Goal: Communication & Community: Ask a question

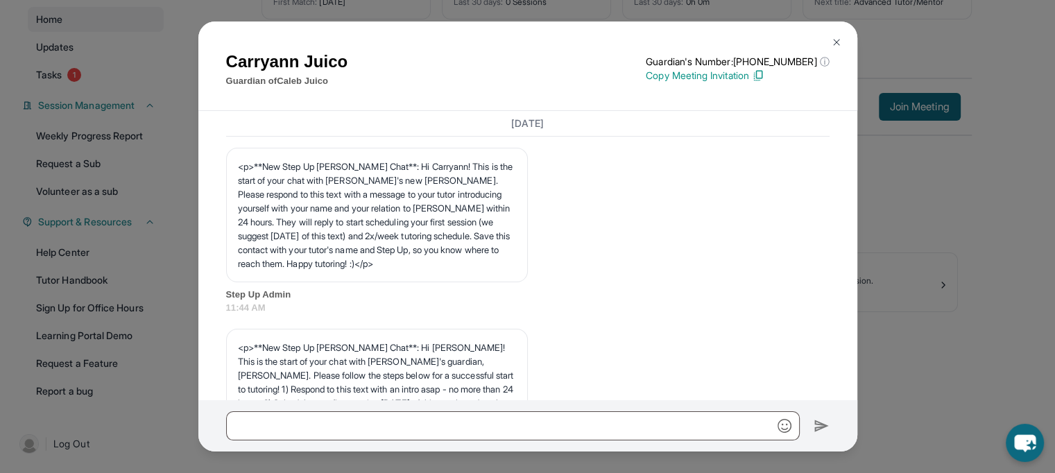
scroll to position [1063, 0]
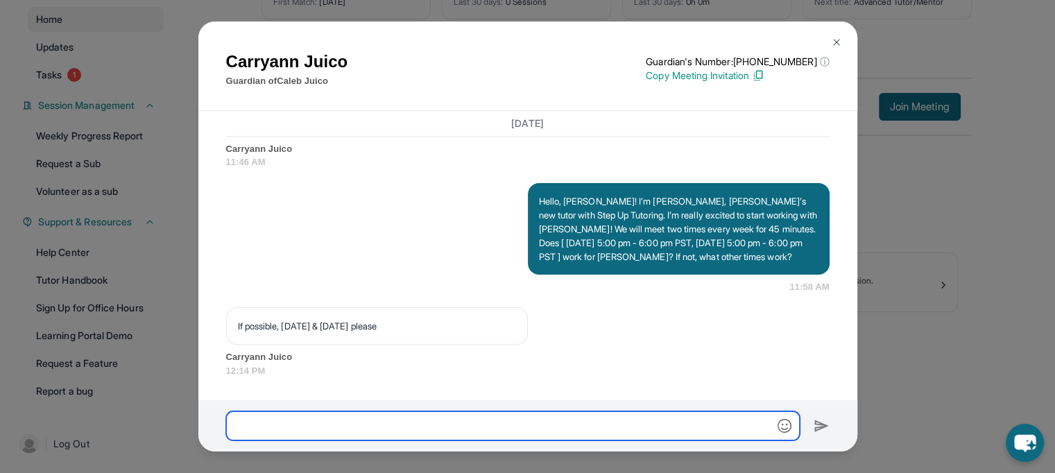
click at [316, 425] on input "text" at bounding box center [513, 426] width 574 height 29
type input "*"
click at [371, 420] on input "**********" at bounding box center [513, 426] width 574 height 29
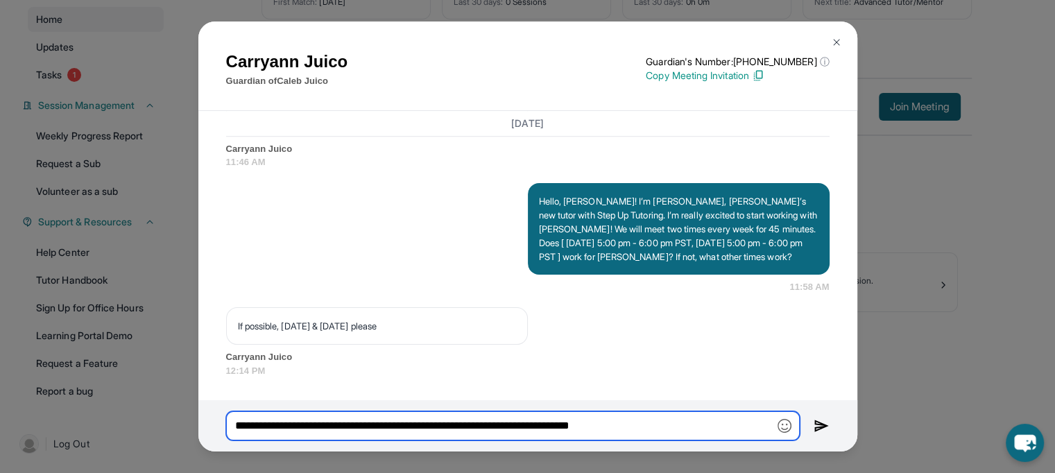
click at [673, 424] on input "**********" at bounding box center [513, 426] width 574 height 29
click at [688, 427] on input "**********" at bounding box center [513, 426] width 574 height 29
type input "**********"
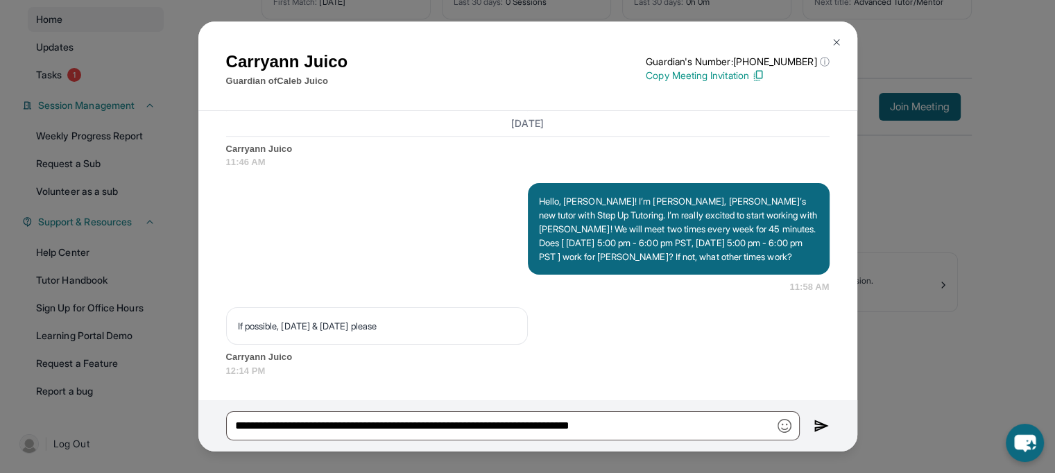
click at [819, 427] on img at bounding box center [822, 426] width 16 height 17
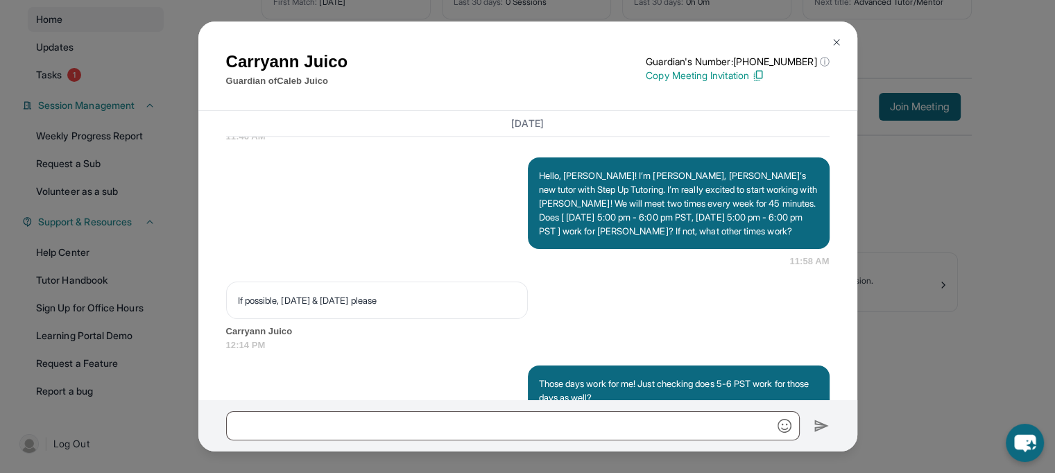
scroll to position [1146, 0]
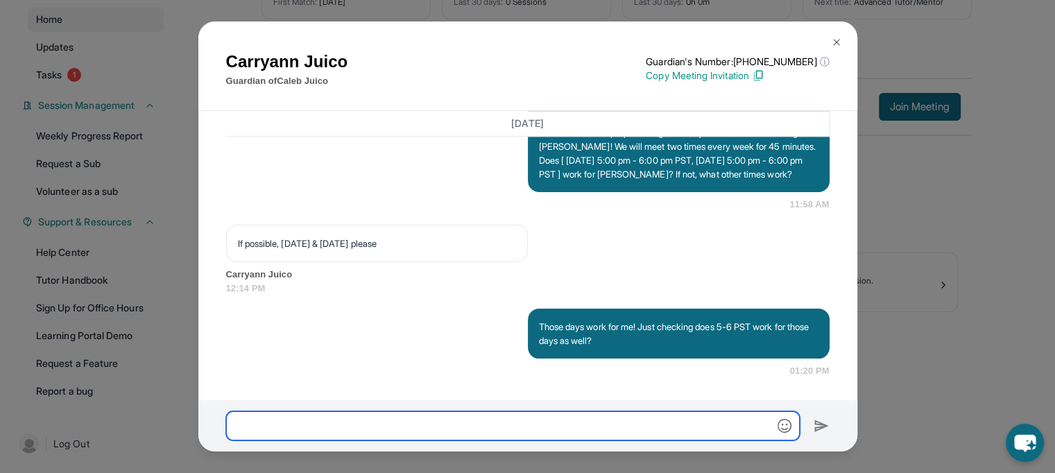
click at [403, 429] on input "text" at bounding box center [513, 426] width 574 height 29
type input "**********"
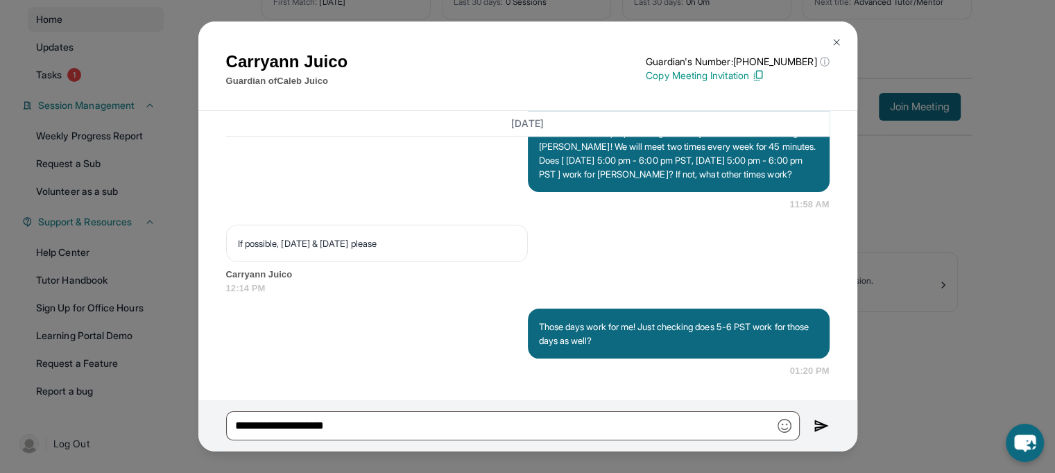
click at [916, 302] on div "Carryann Juico Guardian of [PERSON_NAME] Guardian's Number: [PHONE_NUMBER] ⓘ Th…" at bounding box center [527, 236] width 1055 height 473
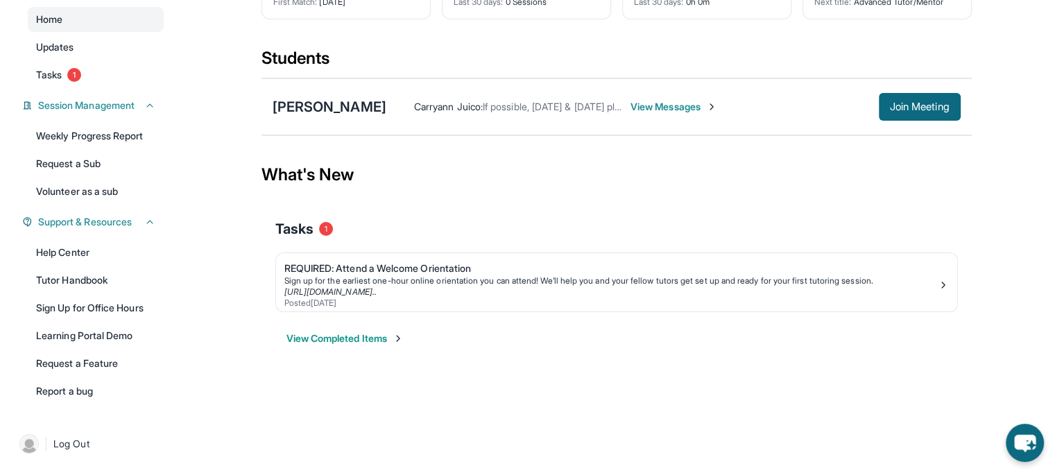
click at [620, 114] on div "Carryann Juico : If possible, [DATE] & [DATE] please View Messages Join Meeting" at bounding box center [674, 107] width 575 height 28
click at [631, 105] on span "View Messages" at bounding box center [674, 107] width 87 height 14
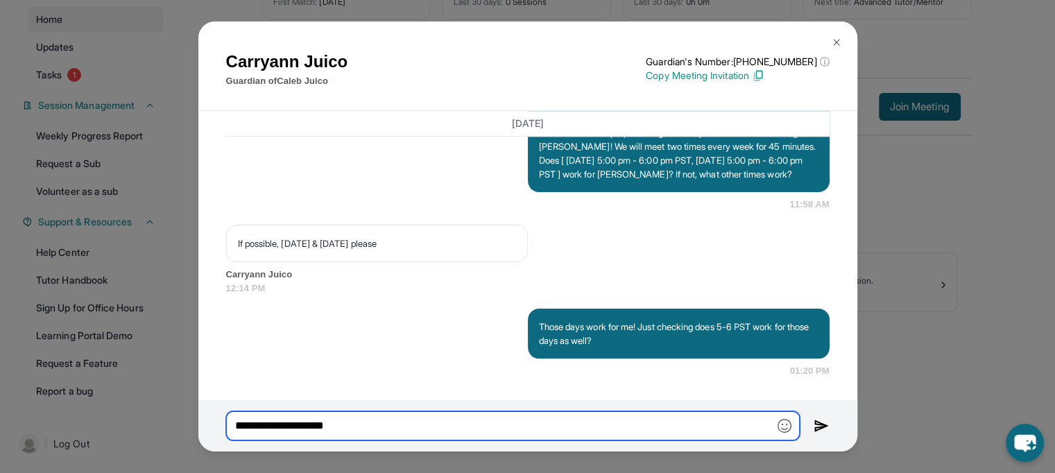
click at [357, 430] on input "**********" at bounding box center [513, 426] width 574 height 29
drag, startPoint x: 357, startPoint y: 430, endPoint x: 139, endPoint y: 408, distance: 219.0
click at [139, 408] on div "Carryann Juico Guardian of [PERSON_NAME] Guardian's Number: [PHONE_NUMBER] ⓘ Th…" at bounding box center [527, 236] width 1055 height 473
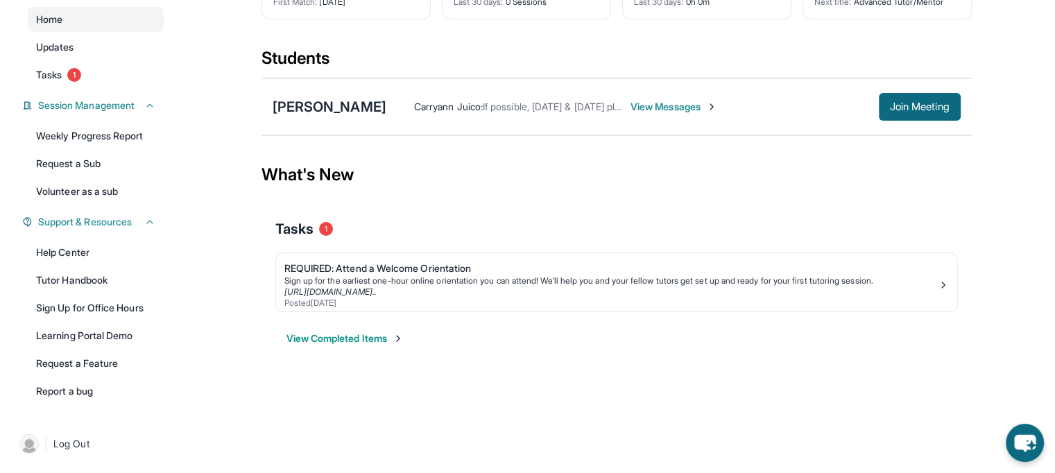
click at [638, 106] on span "View Messages" at bounding box center [674, 107] width 87 height 14
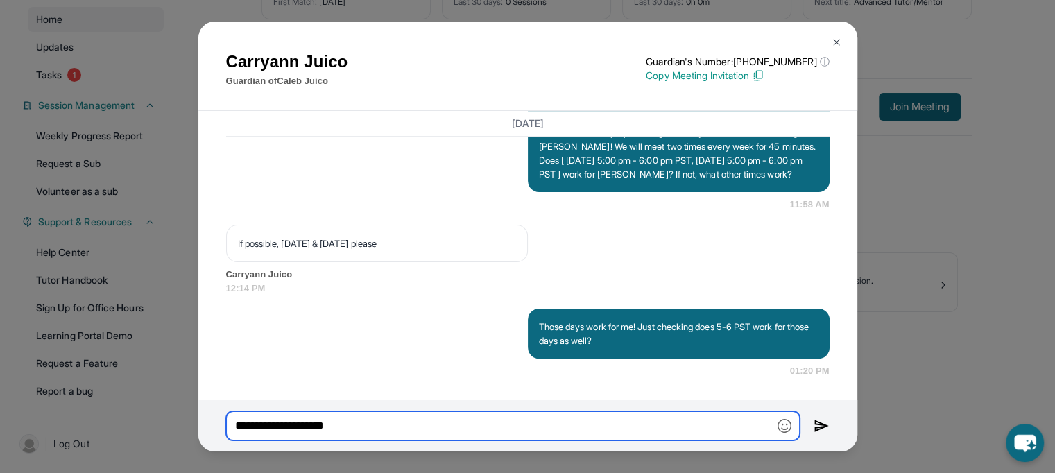
drag, startPoint x: 359, startPoint y: 423, endPoint x: 214, endPoint y: 389, distance: 148.8
click at [214, 389] on div "Carryann Juico Guardian of [PERSON_NAME] Guardian's Number: [PHONE_NUMBER] ⓘ Th…" at bounding box center [527, 237] width 659 height 430
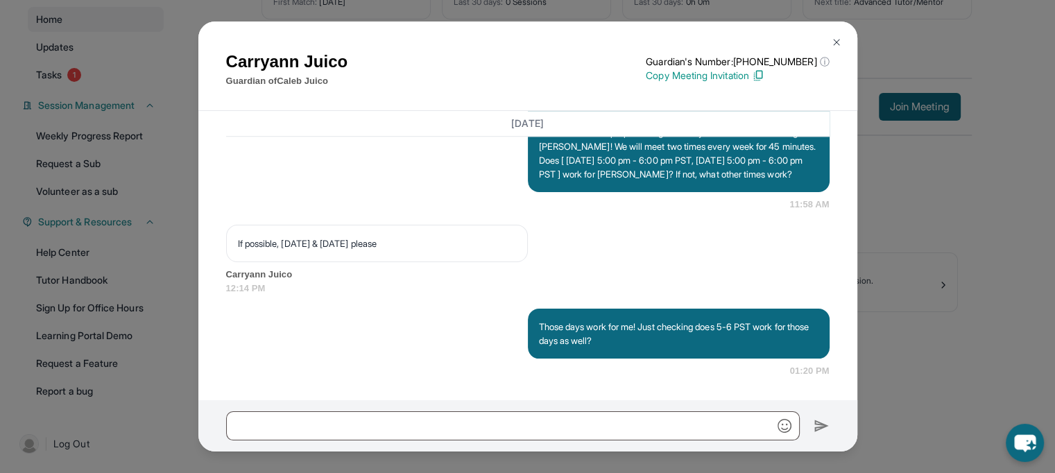
click at [836, 41] on img at bounding box center [836, 42] width 11 height 11
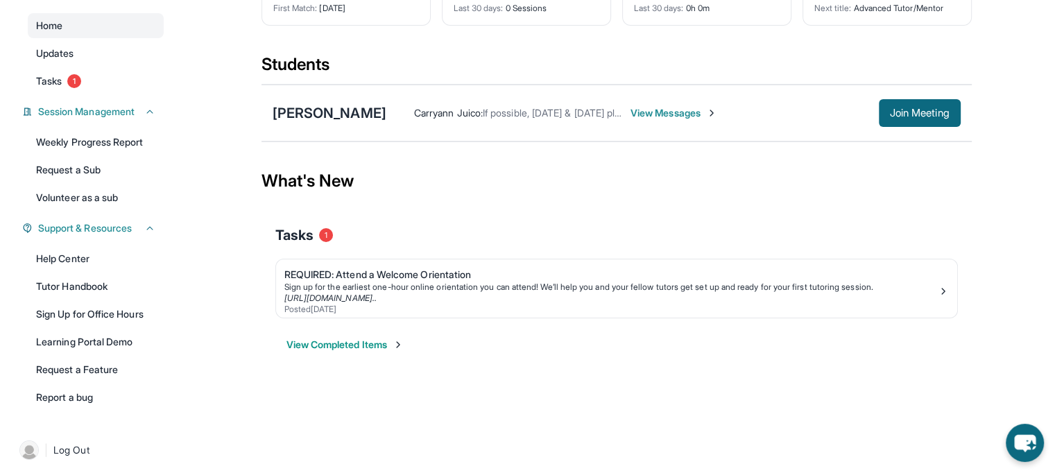
scroll to position [126, 0]
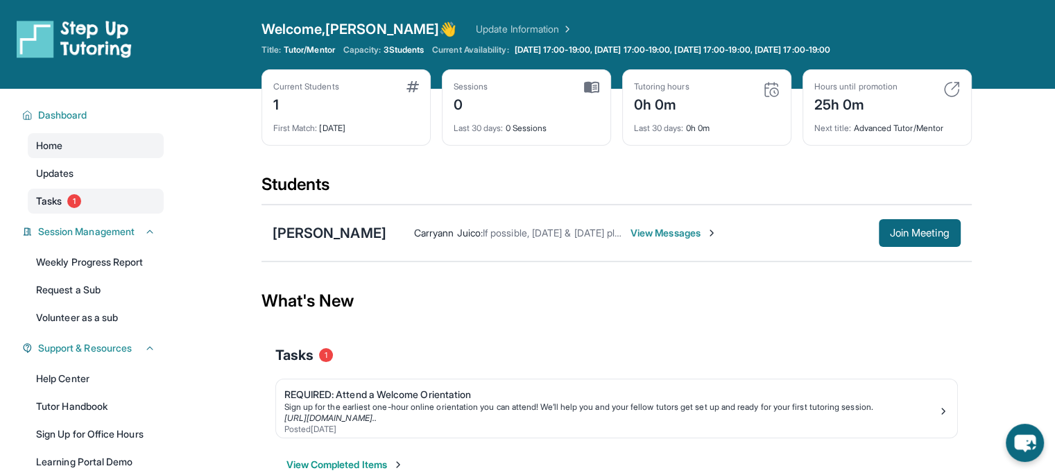
click at [60, 201] on span "Tasks" at bounding box center [49, 201] width 26 height 14
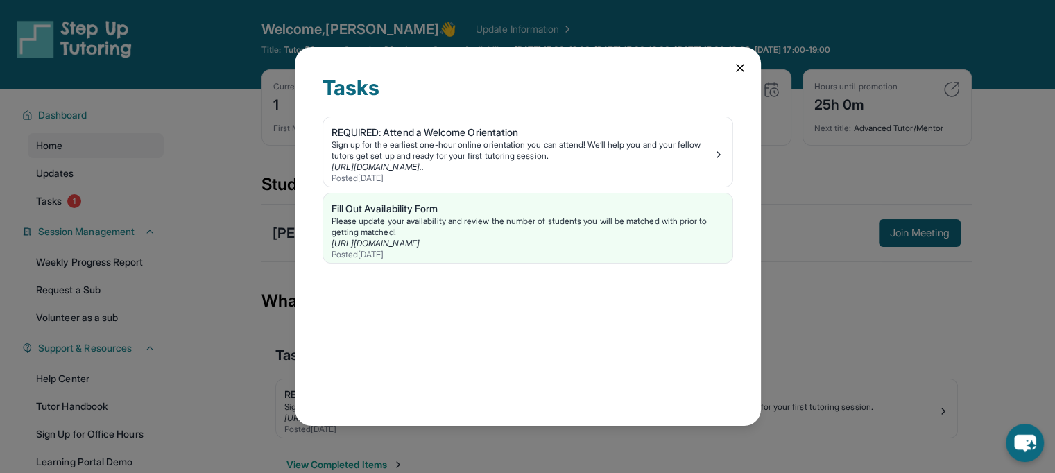
click at [797, 152] on div "Tasks REQUIRED: Attend a Welcome Orientation Sign up for the earliest one-hour …" at bounding box center [527, 236] width 1055 height 473
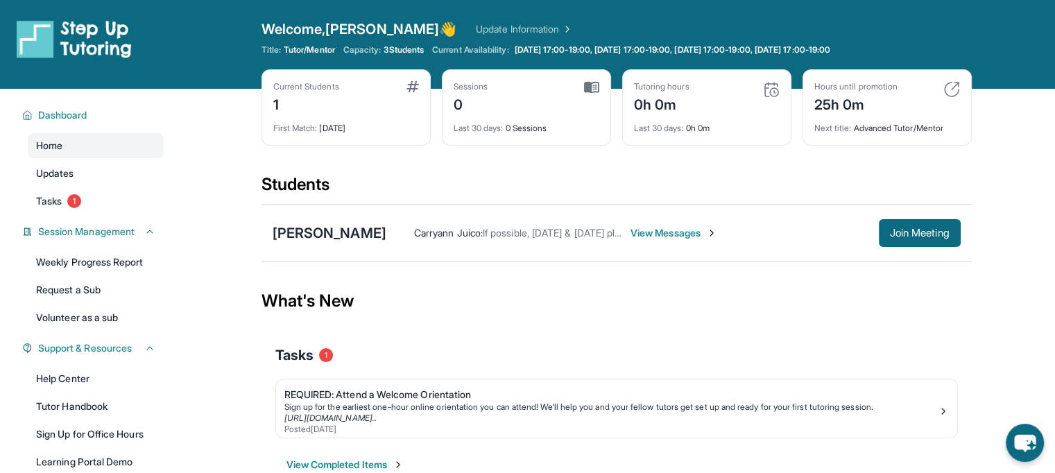
click at [631, 237] on span "View Messages" at bounding box center [674, 233] width 87 height 14
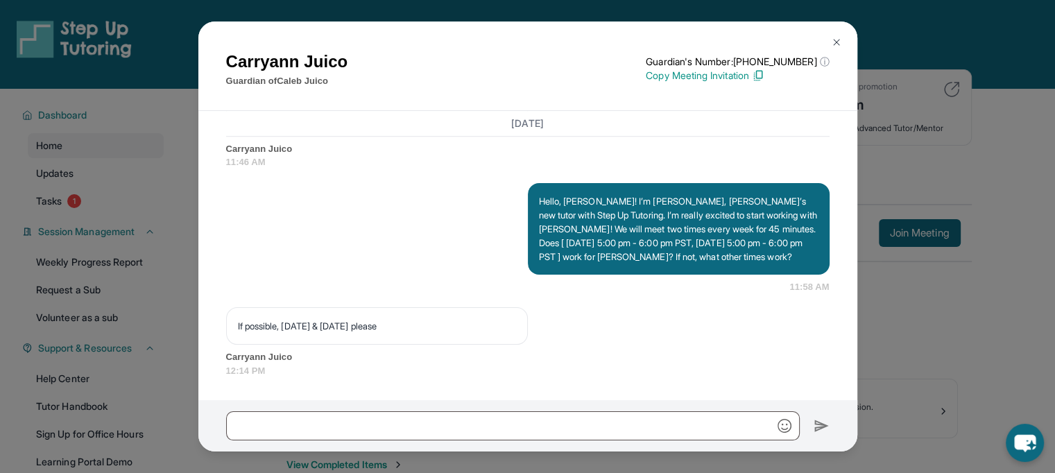
scroll to position [1063, 0]
click at [765, 73] on img at bounding box center [758, 75] width 12 height 12
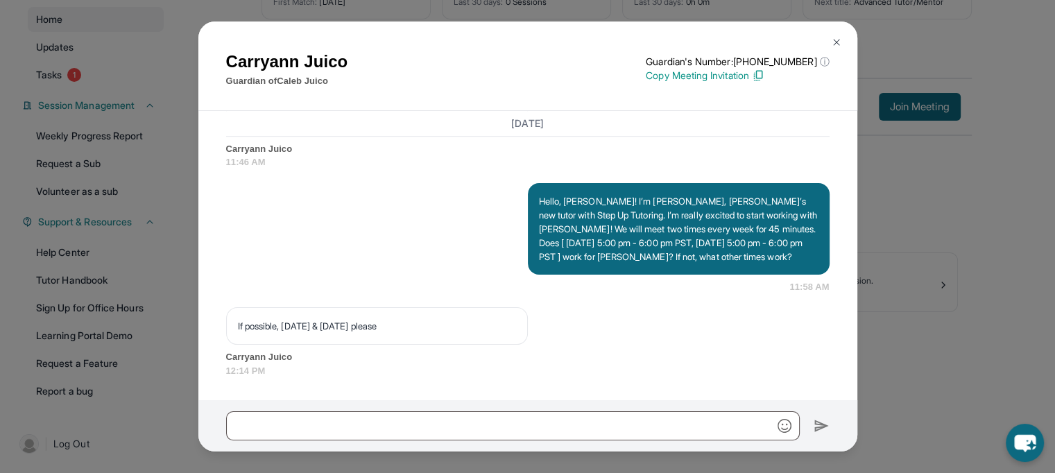
click at [842, 42] on button at bounding box center [837, 42] width 28 height 28
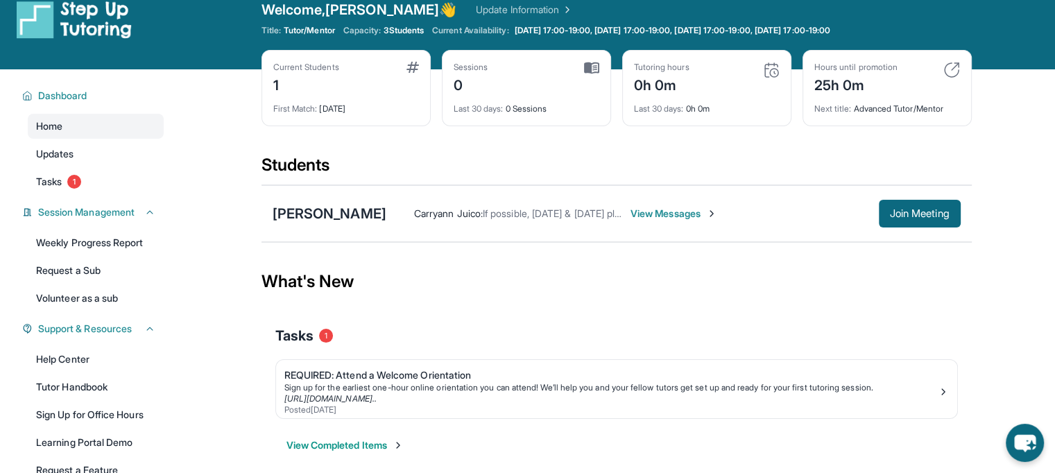
scroll to position [0, 0]
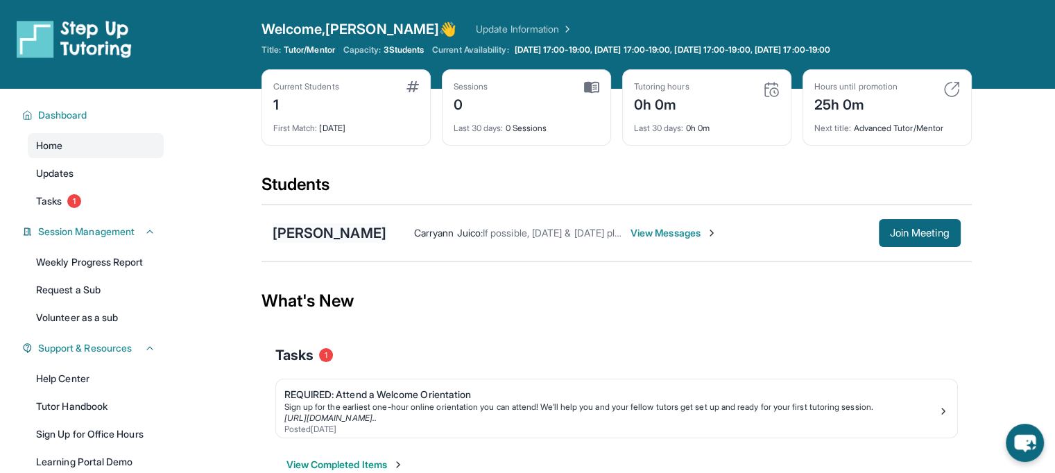
click at [289, 235] on div "[PERSON_NAME]" at bounding box center [330, 232] width 114 height 19
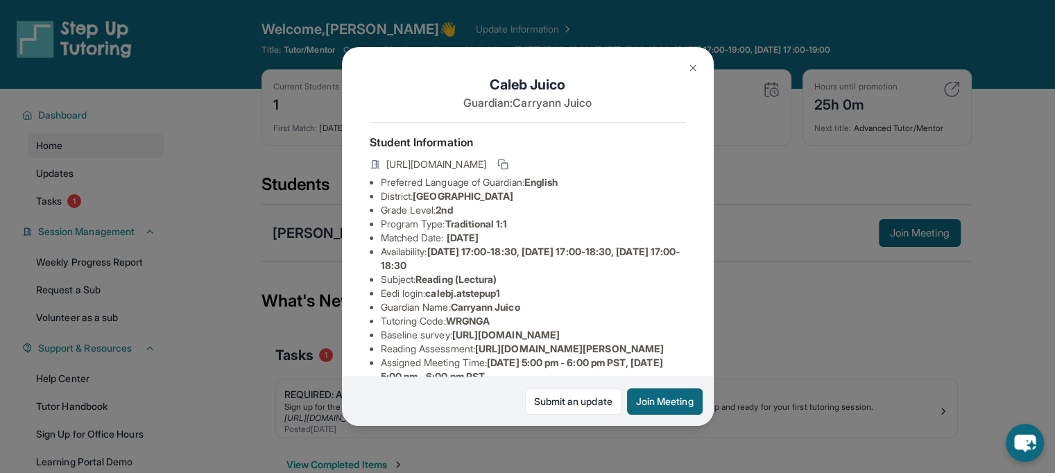
click at [691, 66] on img at bounding box center [693, 67] width 11 height 11
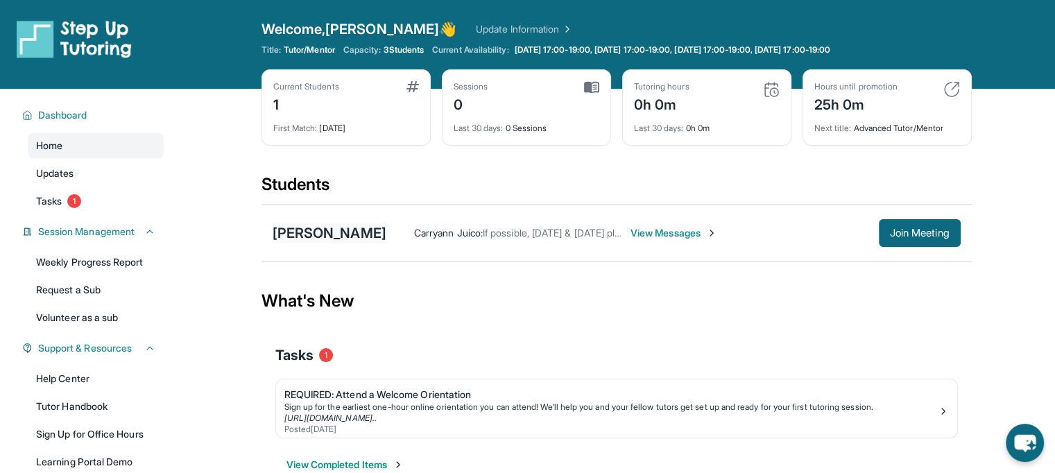
click at [325, 229] on div "[PERSON_NAME]" at bounding box center [330, 232] width 114 height 19
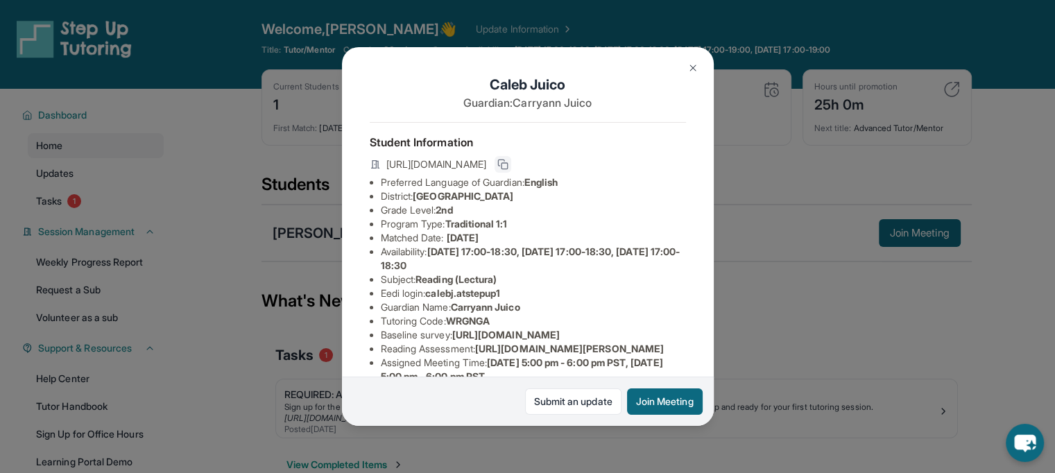
click at [509, 167] on icon at bounding box center [503, 164] width 11 height 11
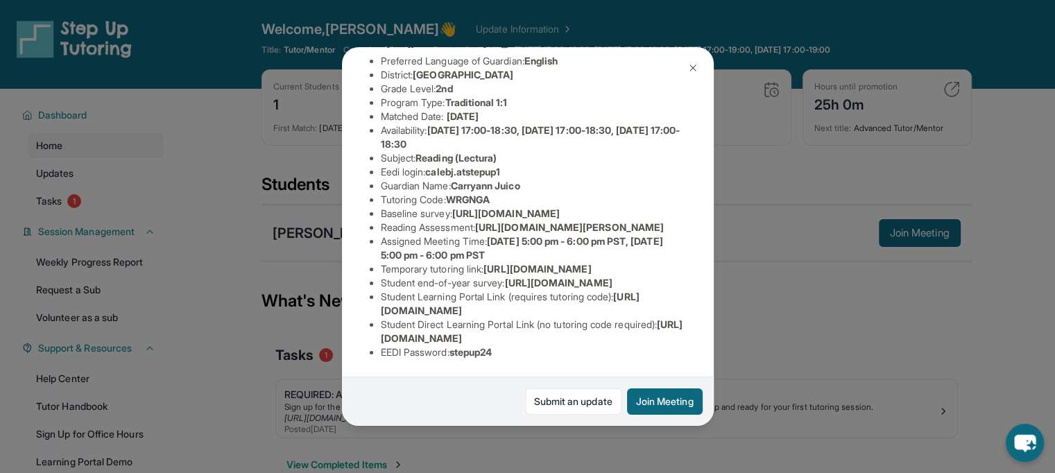
scroll to position [157, 0]
click at [682, 76] on button at bounding box center [693, 68] width 28 height 28
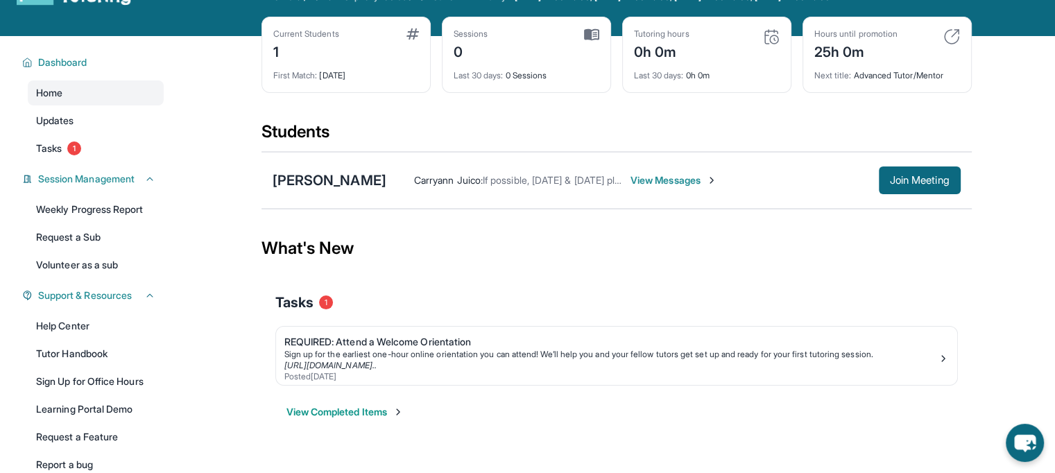
scroll to position [0, 0]
